Goal: Task Accomplishment & Management: Complete application form

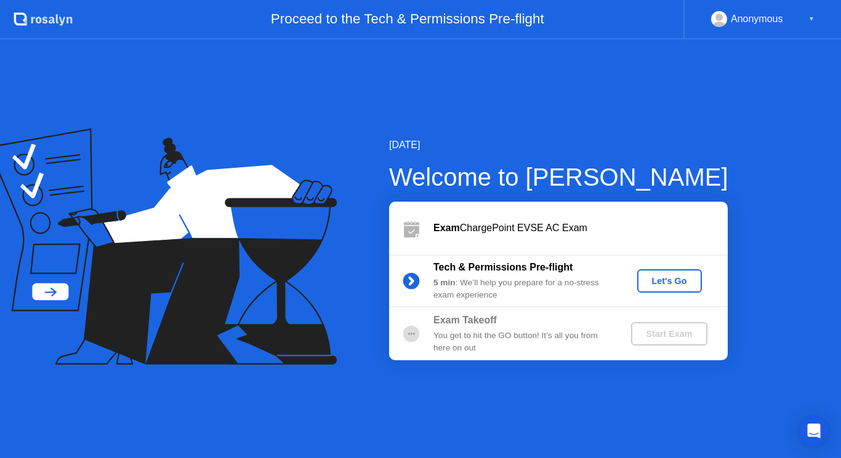
click at [662, 286] on div "Let's Go" at bounding box center [669, 281] width 55 height 10
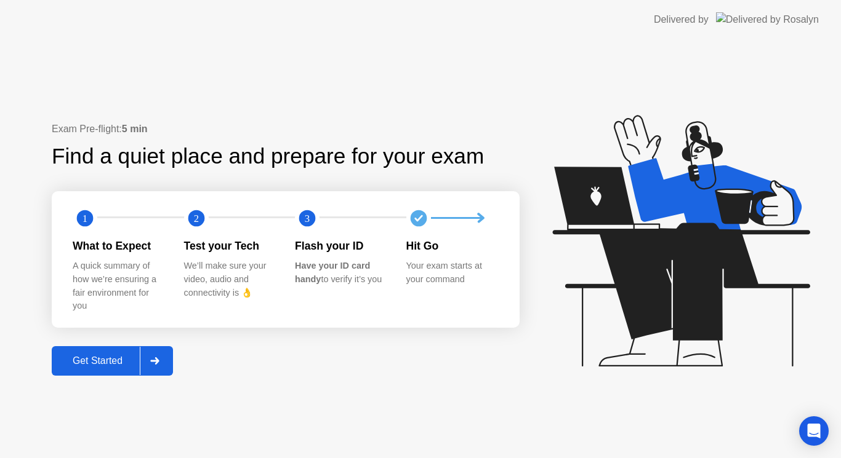
click at [108, 362] on div "Get Started" at bounding box center [97, 361] width 84 height 11
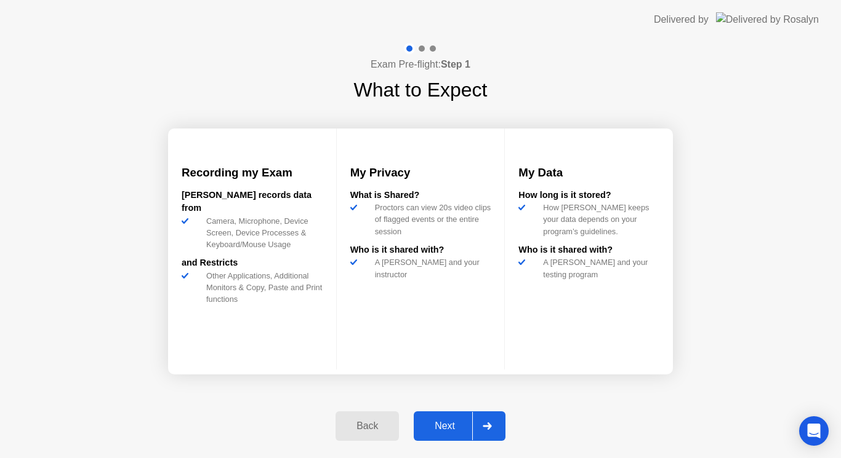
click at [433, 421] on div "Next" at bounding box center [444, 426] width 55 height 11
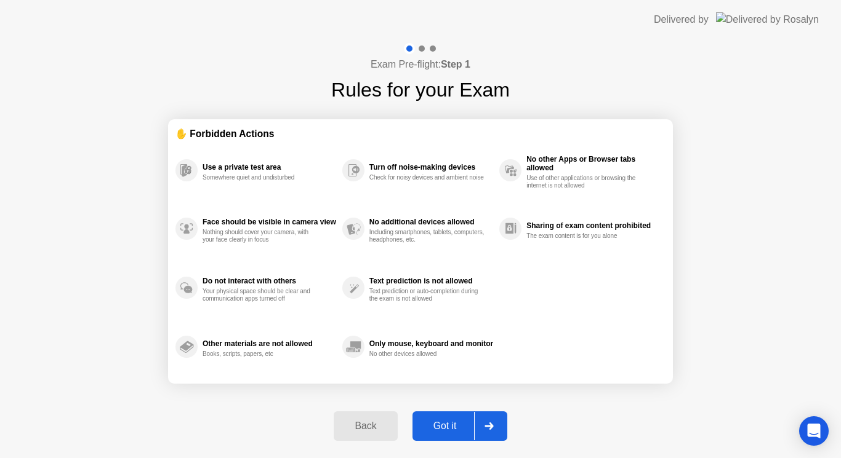
click at [433, 421] on div "Got it" at bounding box center [445, 426] width 58 height 11
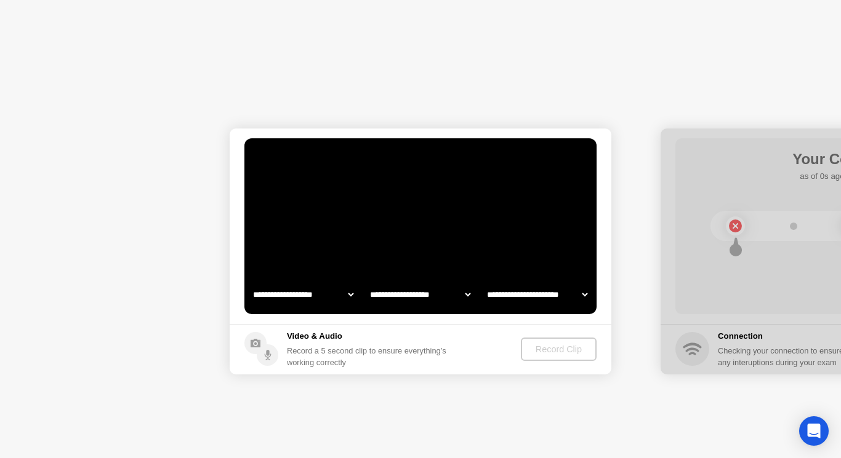
select select "**********"
select select "*******"
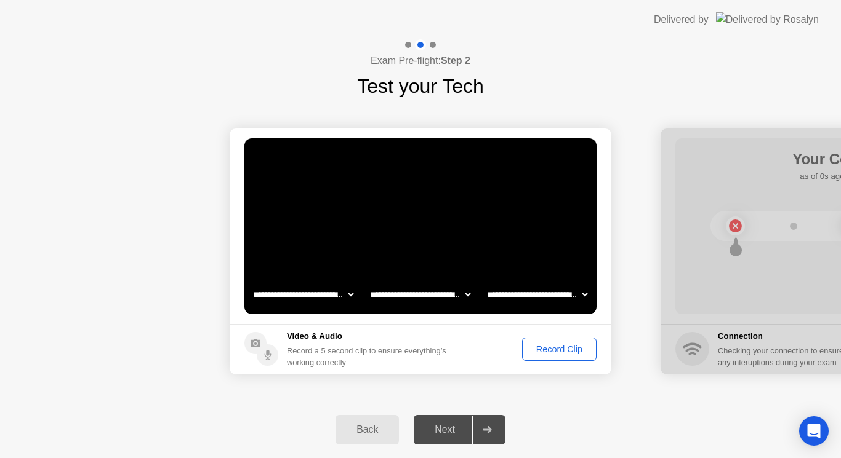
click at [572, 351] on div "Record Clip" at bounding box center [559, 350] width 66 height 10
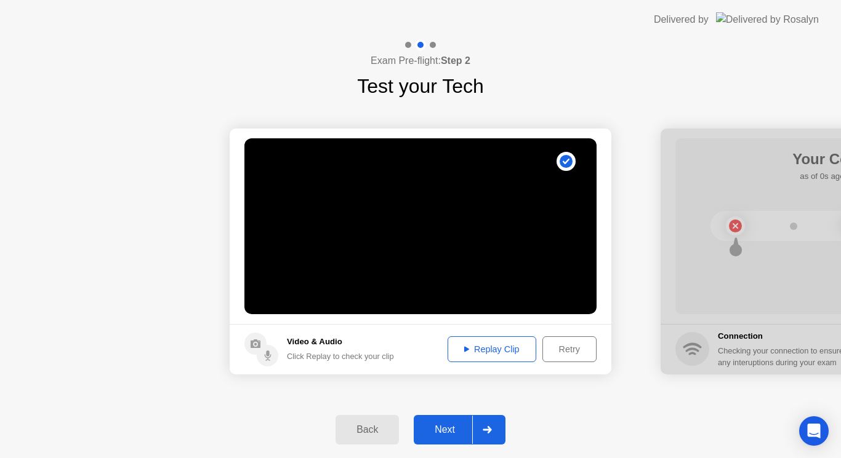
click at [451, 426] on div "Next" at bounding box center [444, 430] width 55 height 11
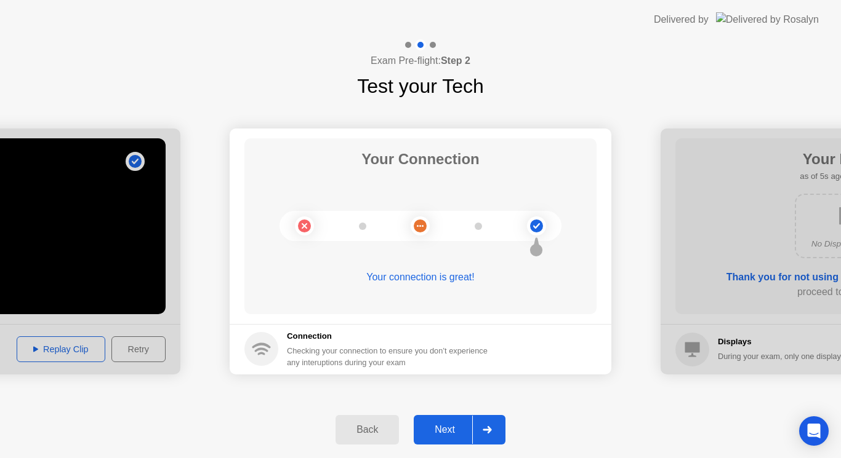
click at [451, 426] on div "Next" at bounding box center [444, 430] width 55 height 11
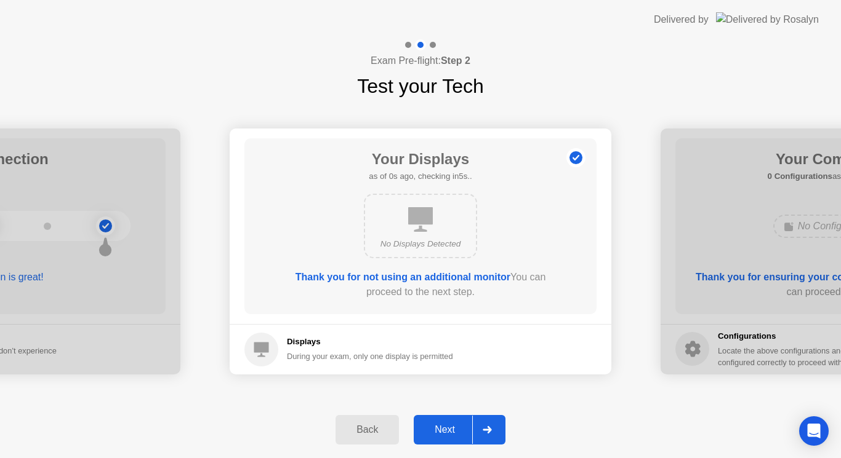
click at [453, 425] on div "Next" at bounding box center [444, 430] width 55 height 11
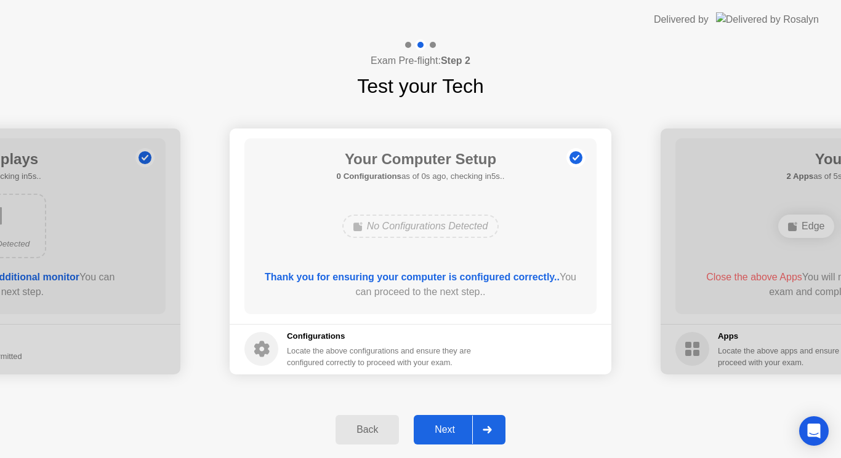
click at [453, 425] on div "Next" at bounding box center [444, 430] width 55 height 11
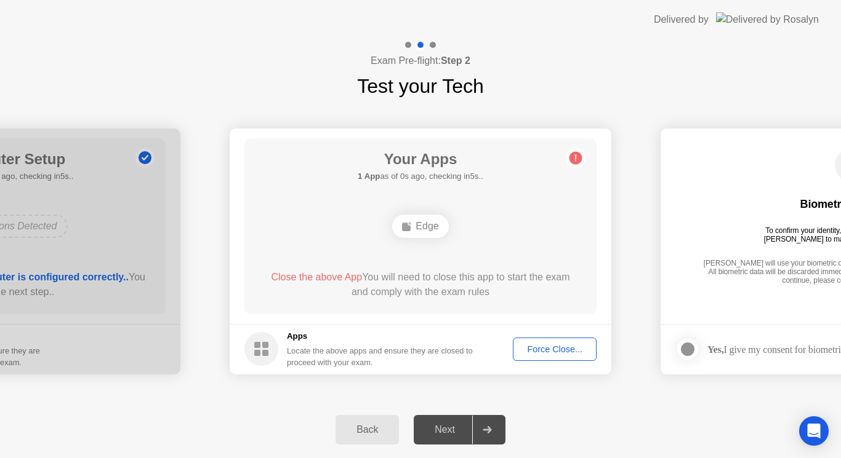
click at [559, 351] on div "Force Close..." at bounding box center [554, 350] width 75 height 10
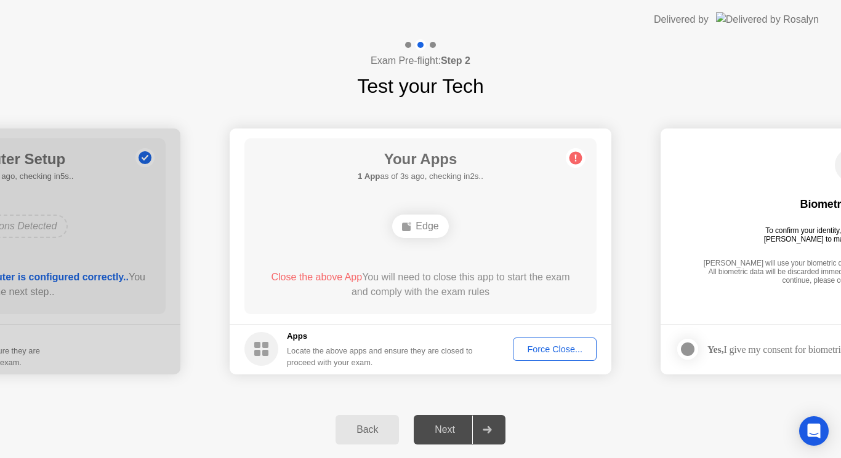
click at [550, 348] on div "Force Close..." at bounding box center [554, 350] width 75 height 10
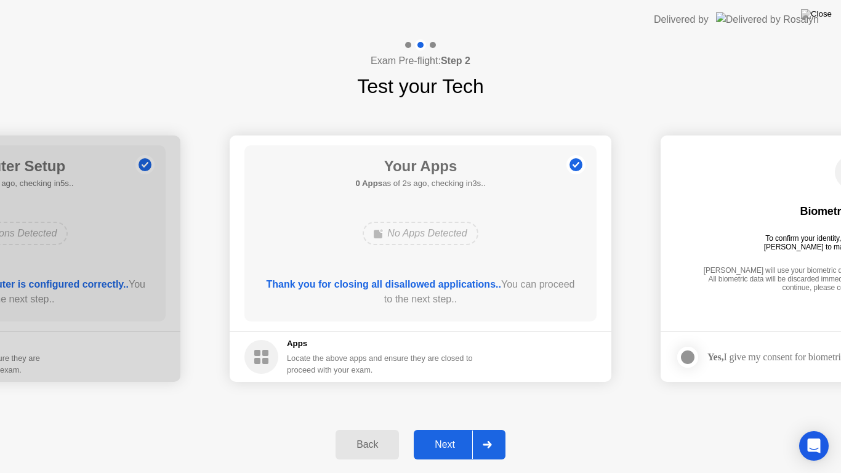
click at [437, 447] on div "Next" at bounding box center [444, 444] width 55 height 11
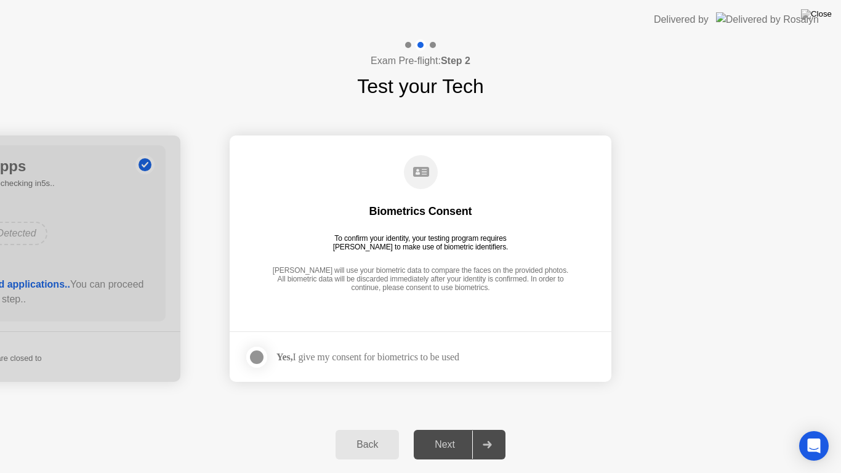
click at [262, 361] on div at bounding box center [256, 357] width 15 height 15
click at [436, 439] on div "Next" at bounding box center [444, 444] width 55 height 11
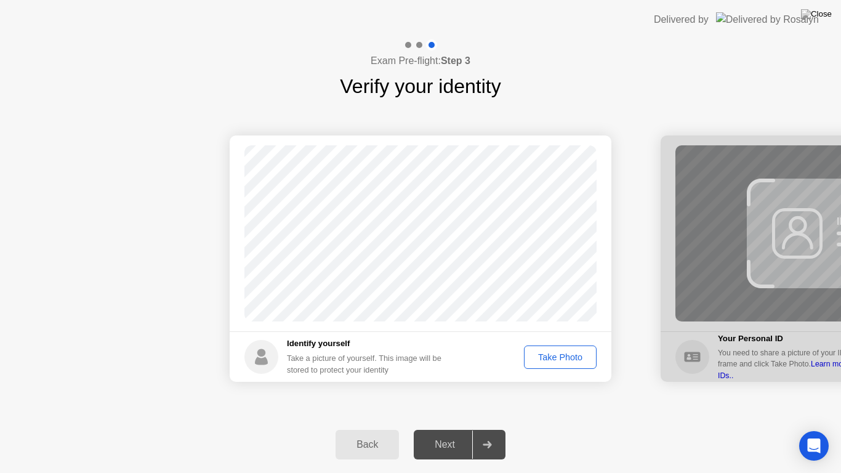
click at [543, 353] on div "Take Photo" at bounding box center [560, 357] width 64 height 10
click at [453, 435] on button "Next" at bounding box center [460, 445] width 92 height 30
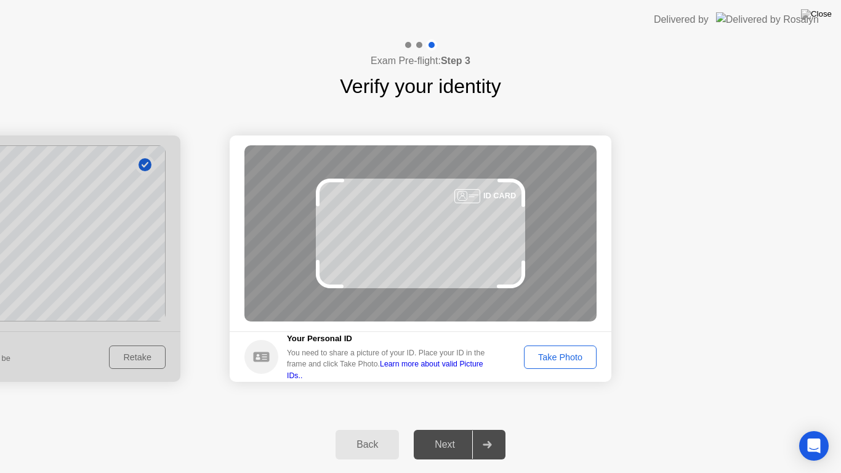
click at [568, 361] on div "Take Photo" at bounding box center [560, 357] width 64 height 10
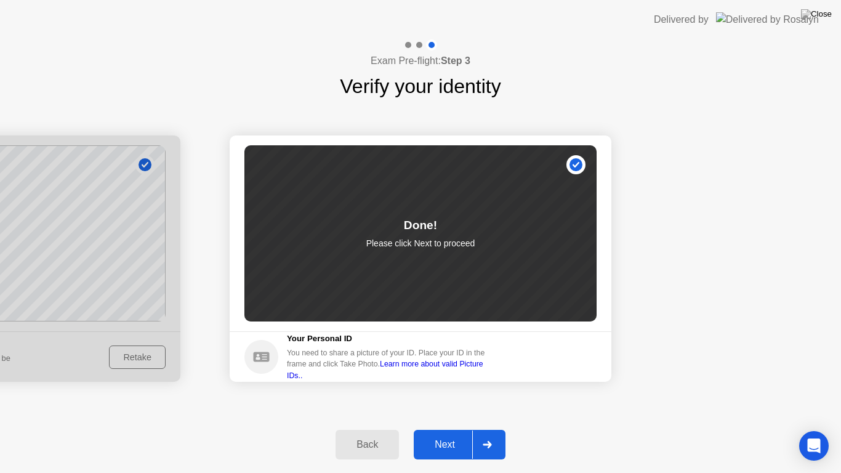
click at [444, 442] on div "Next" at bounding box center [444, 444] width 55 height 11
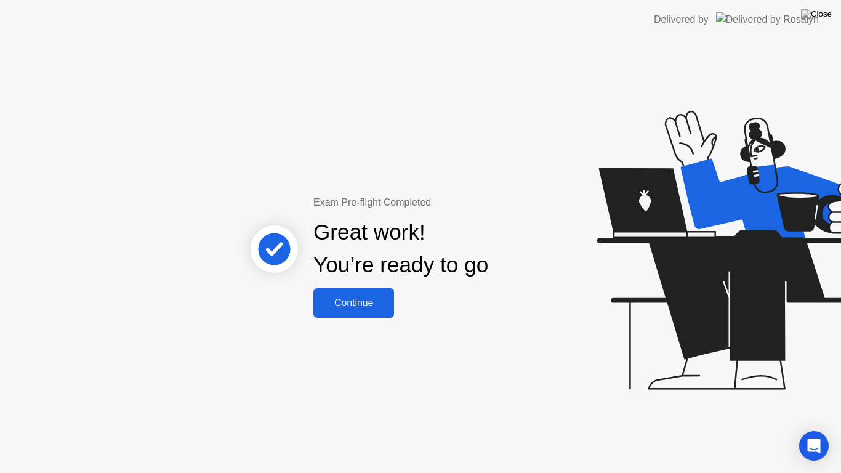
click at [369, 311] on button "Continue" at bounding box center [353, 303] width 81 height 30
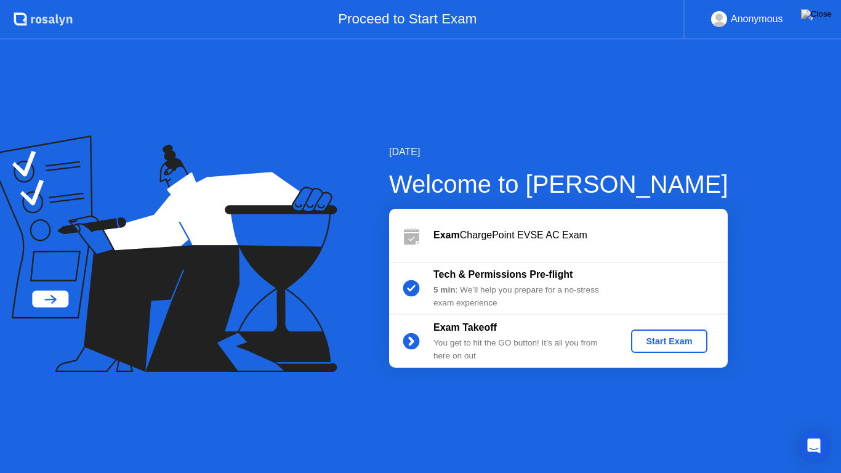
click at [672, 344] on div "Start Exam" at bounding box center [669, 341] width 66 height 10
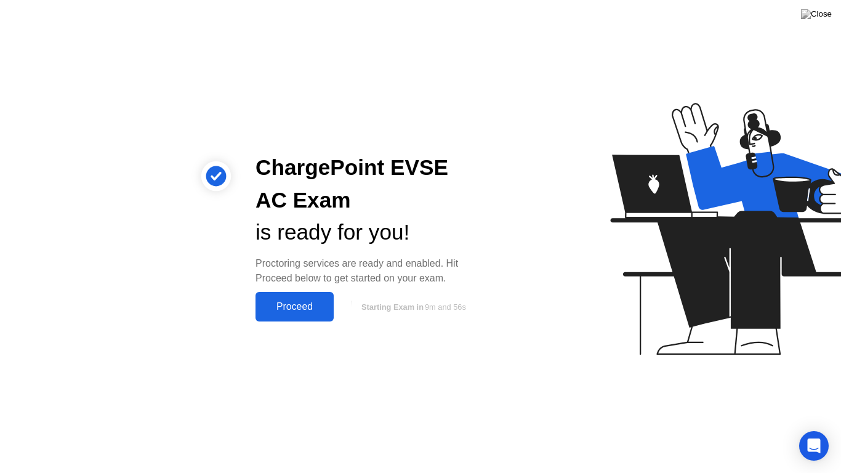
click at [281, 304] on div "Proceed" at bounding box center [294, 306] width 71 height 11
